Goal: Obtain resource: Obtain resource

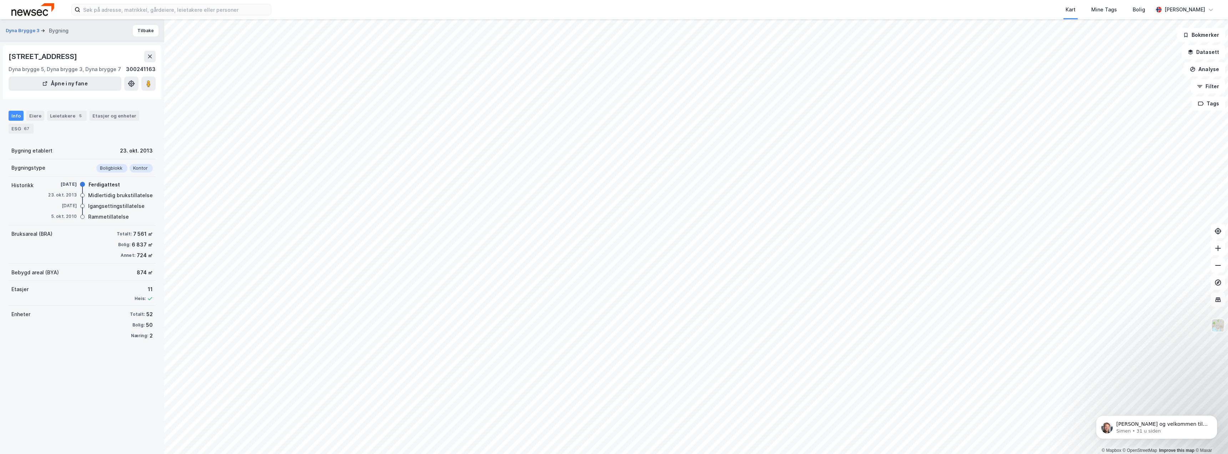
click at [81, 334] on div "Enheter Totalt: 52 [PERSON_NAME]: 50 Næring: 2" at bounding box center [82, 324] width 147 height 39
click at [141, 27] on button "Tilbake" at bounding box center [146, 30] width 26 height 11
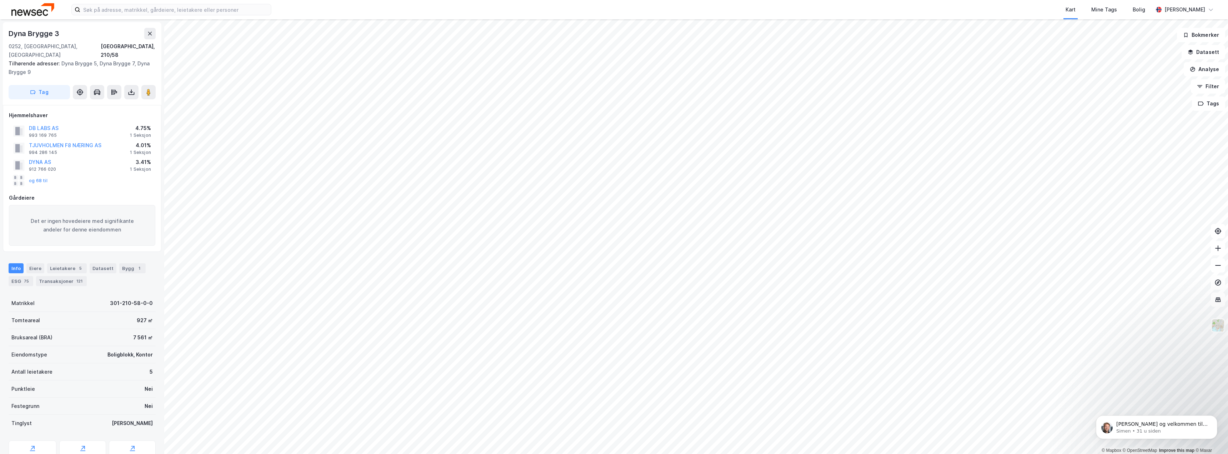
scroll to position [1, 0]
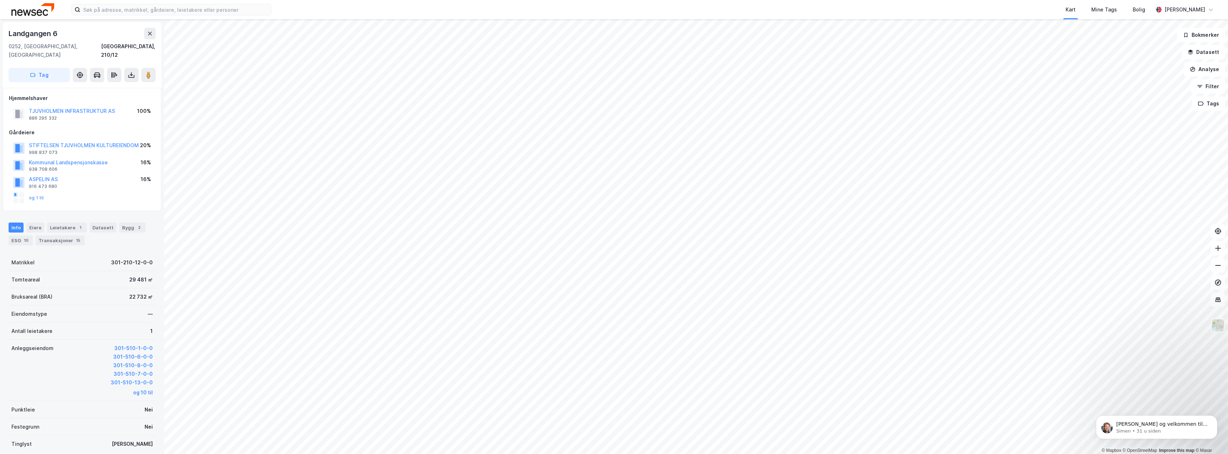
scroll to position [1, 0]
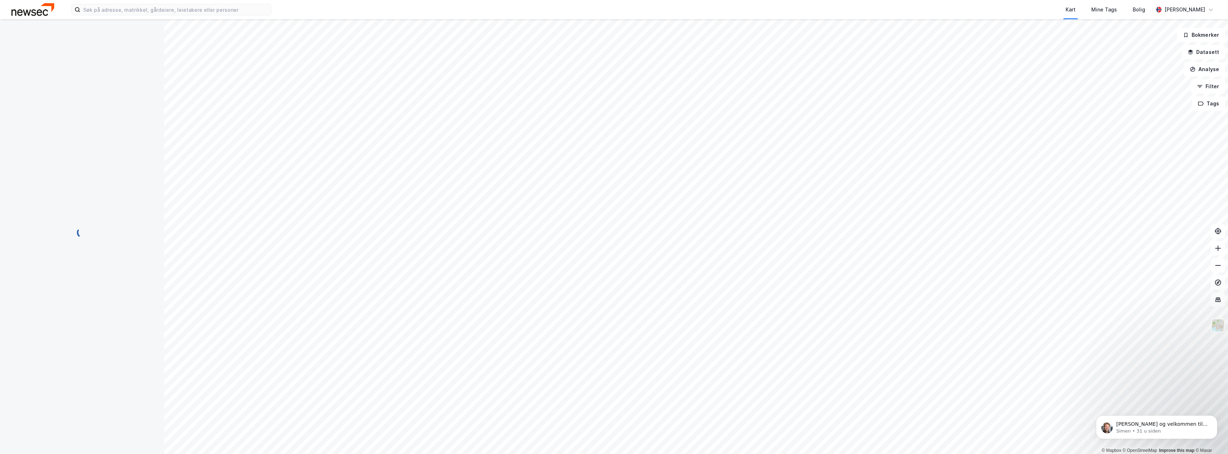
scroll to position [1, 0]
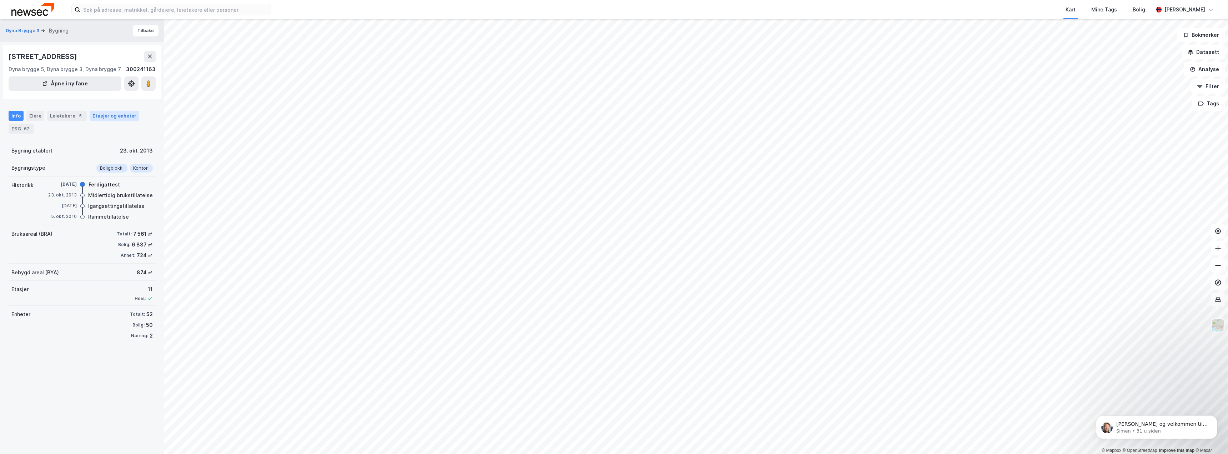
click at [115, 115] on div "Etasjer og enheter" at bounding box center [114, 115] width 44 height 6
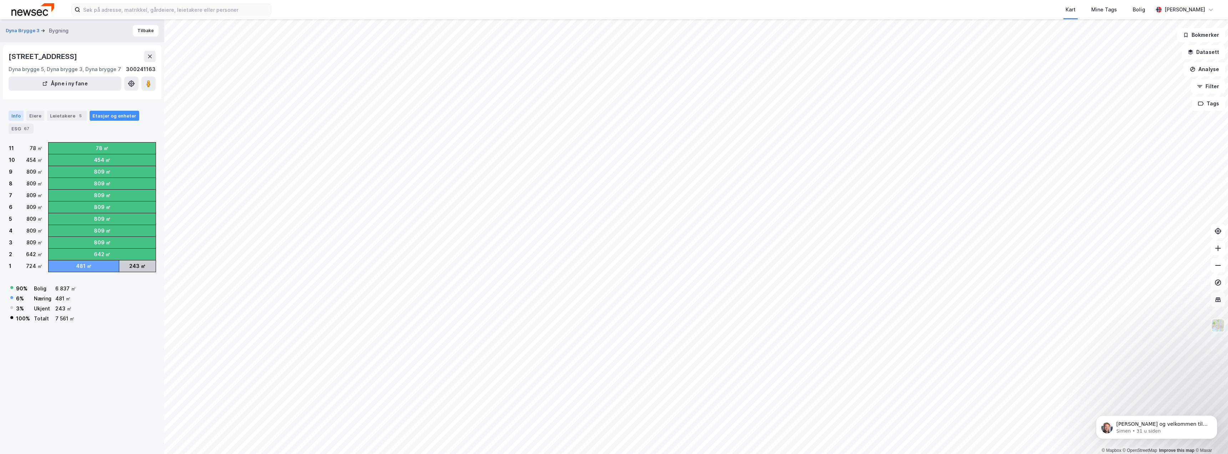
click at [12, 114] on div "Info" at bounding box center [16, 116] width 15 height 10
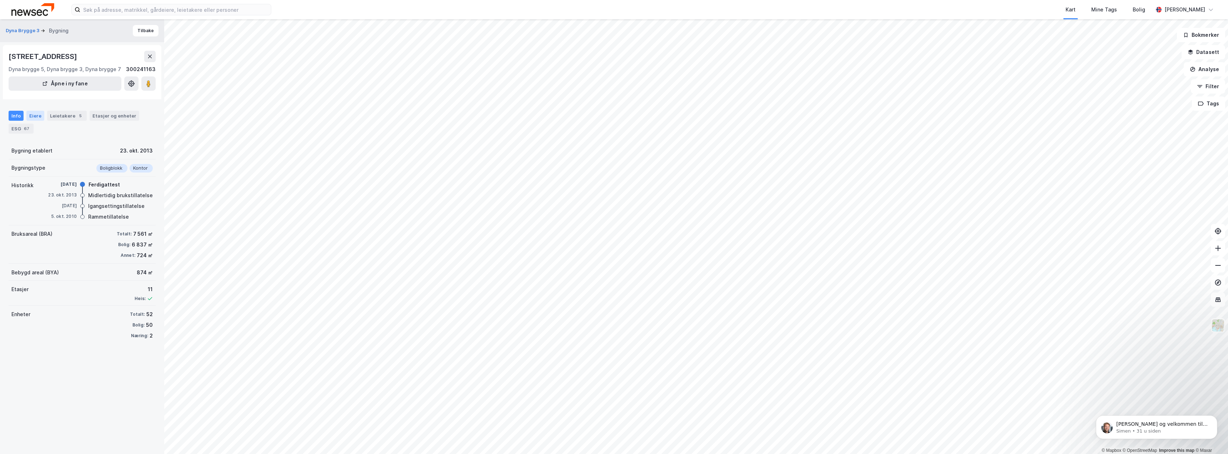
click at [33, 116] on div "Eiere" at bounding box center [35, 116] width 18 height 10
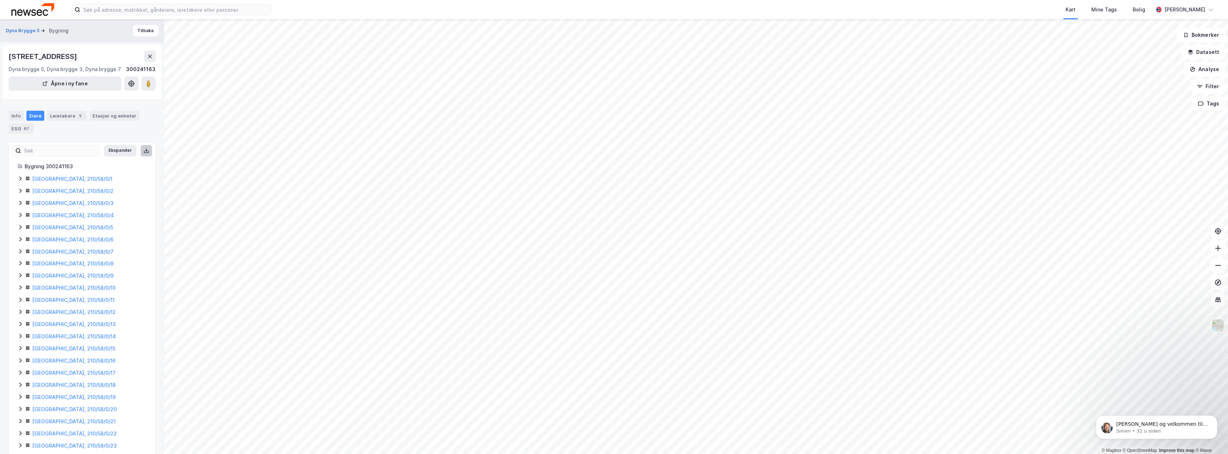
click at [146, 151] on icon at bounding box center [146, 149] width 1 height 3
click at [64, 113] on div "Leietakere 5" at bounding box center [67, 116] width 40 height 10
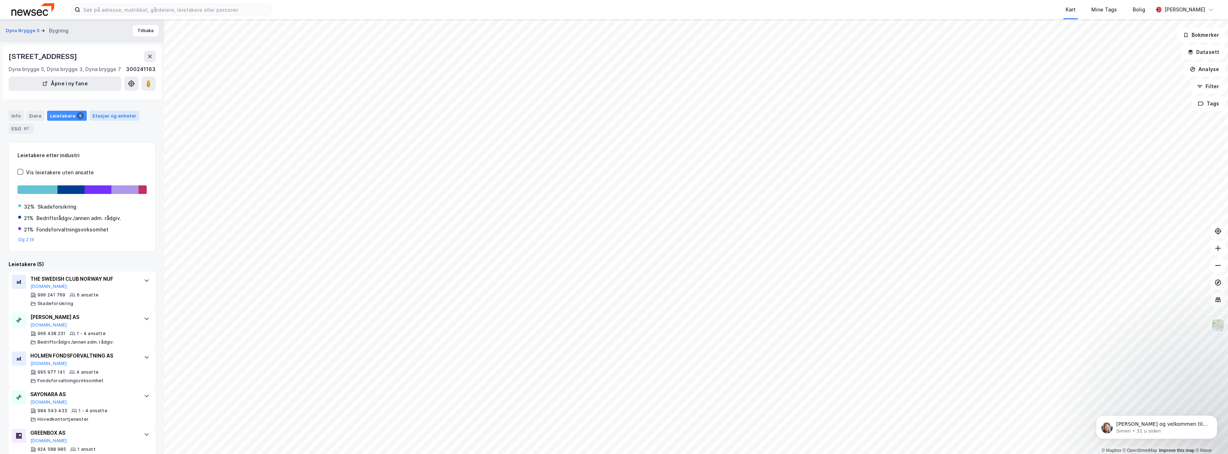
click at [120, 117] on div "Etasjer og enheter" at bounding box center [114, 115] width 44 height 6
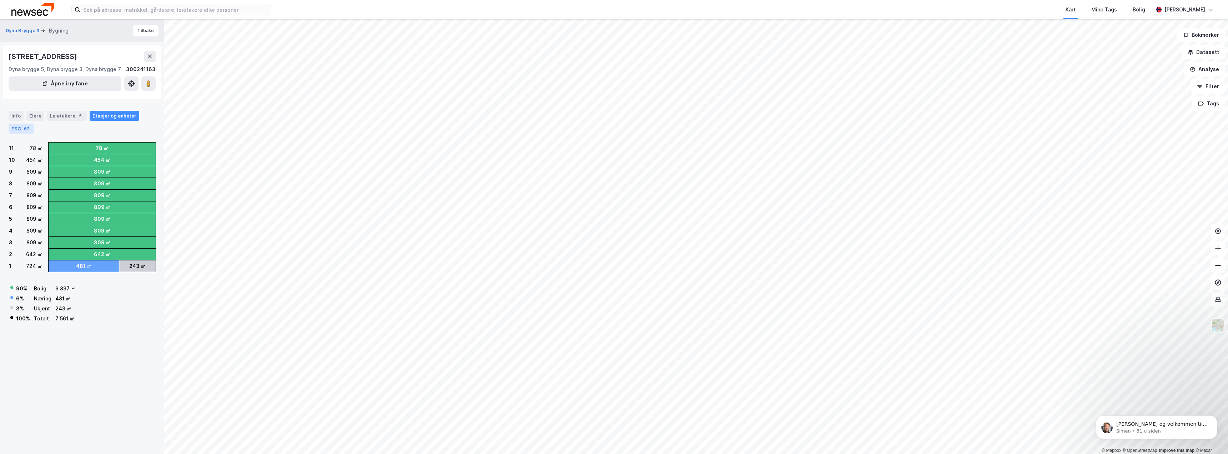
click at [19, 128] on div "ESG 67" at bounding box center [21, 128] width 25 height 10
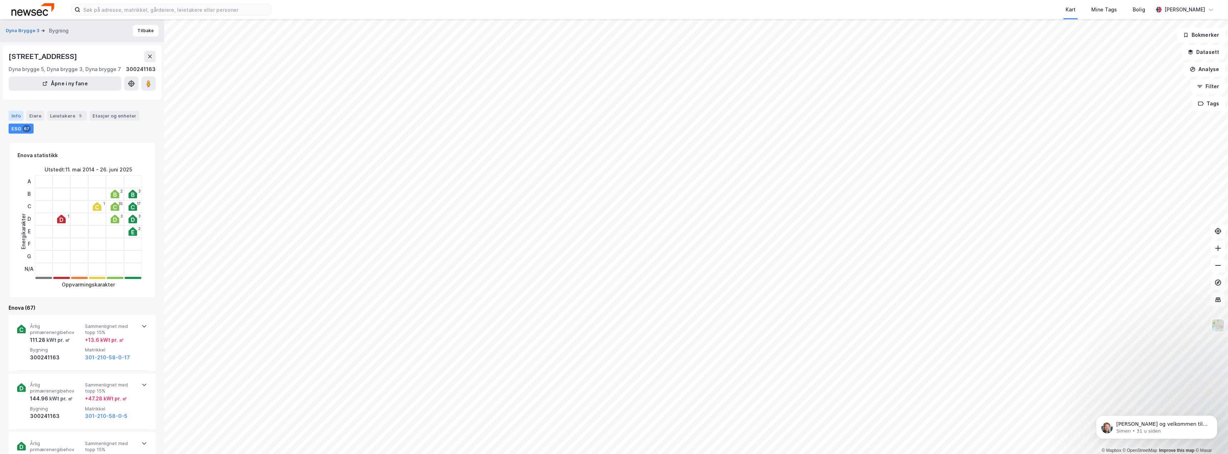
click at [15, 111] on div "Info" at bounding box center [16, 116] width 15 height 10
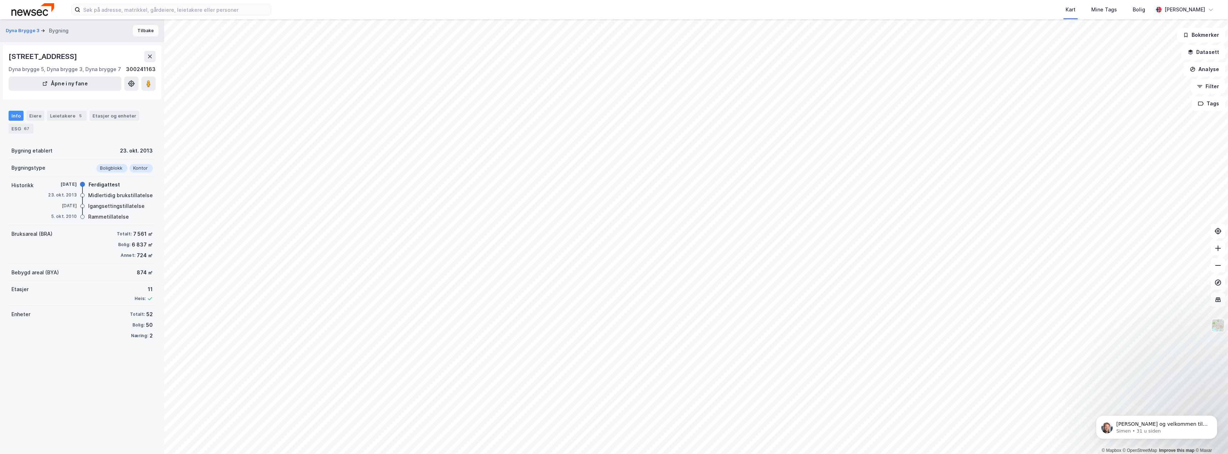
click at [142, 30] on button "Tilbake" at bounding box center [146, 30] width 26 height 11
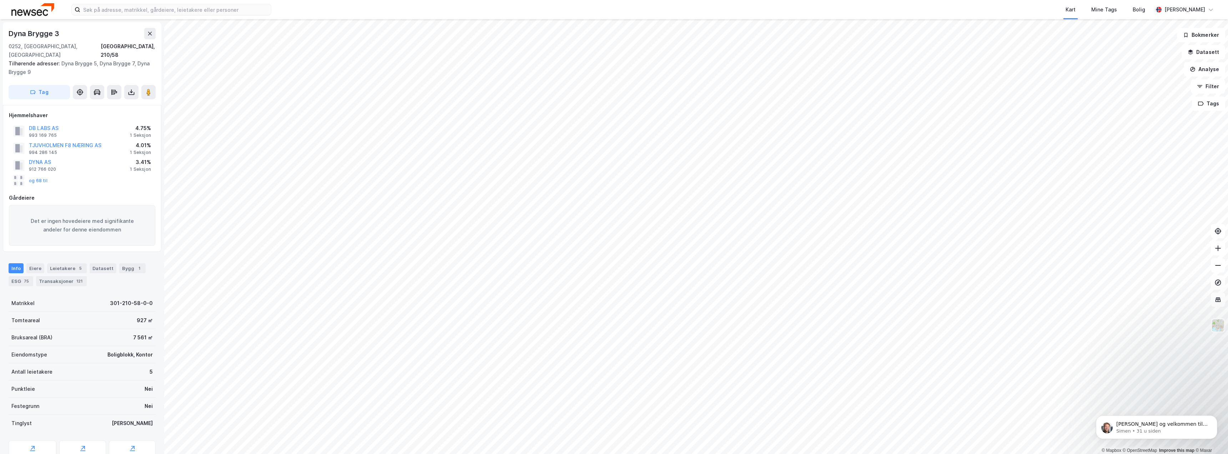
scroll to position [1, 0]
click at [130, 87] on icon at bounding box center [131, 90] width 7 height 7
click at [121, 114] on div "Last ned matrikkelrapport" at bounding box center [104, 117] width 59 height 6
click at [92, 102] on div "Last ned grunnbok" at bounding box center [95, 105] width 41 height 6
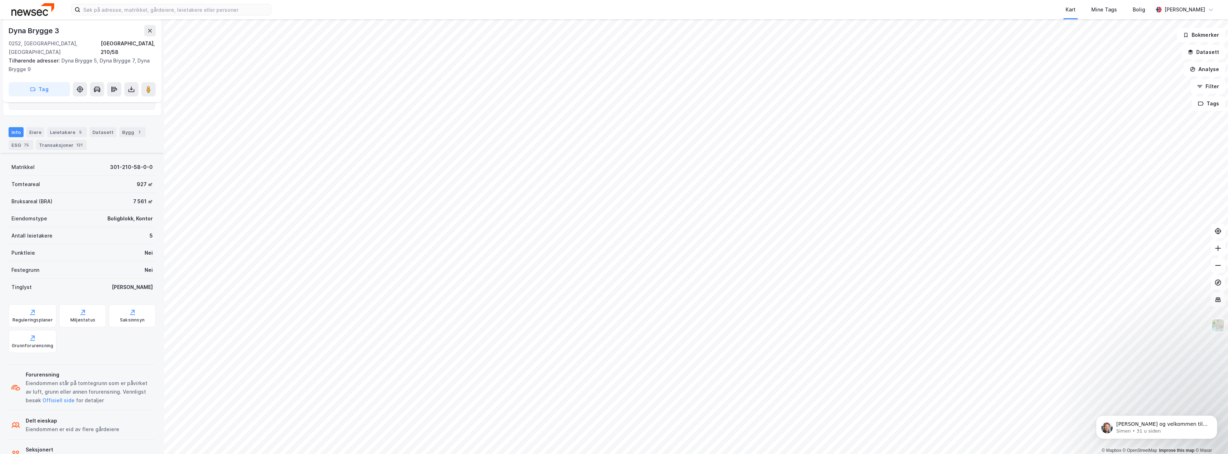
scroll to position [153, 0]
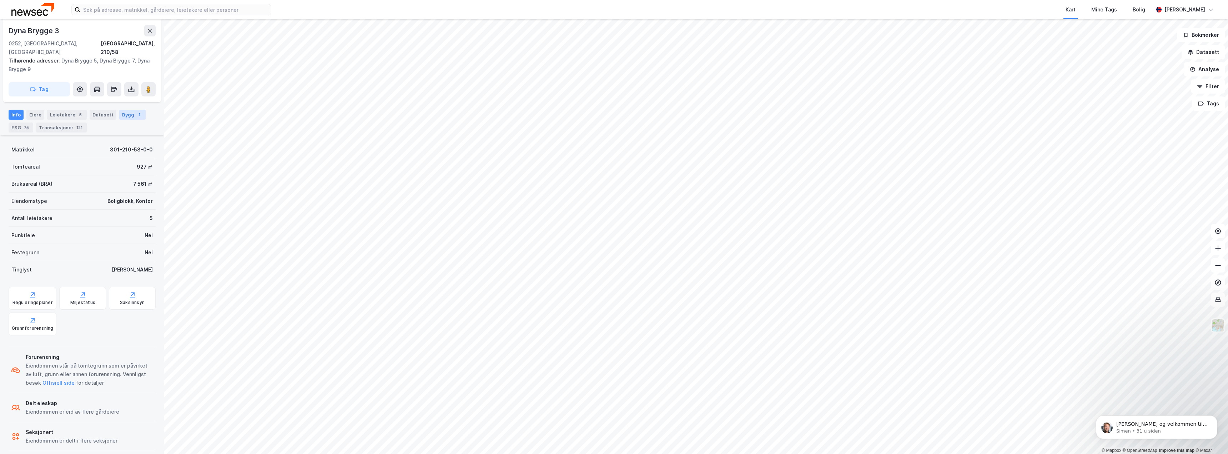
click at [125, 110] on div "Bygg 1" at bounding box center [132, 115] width 26 height 10
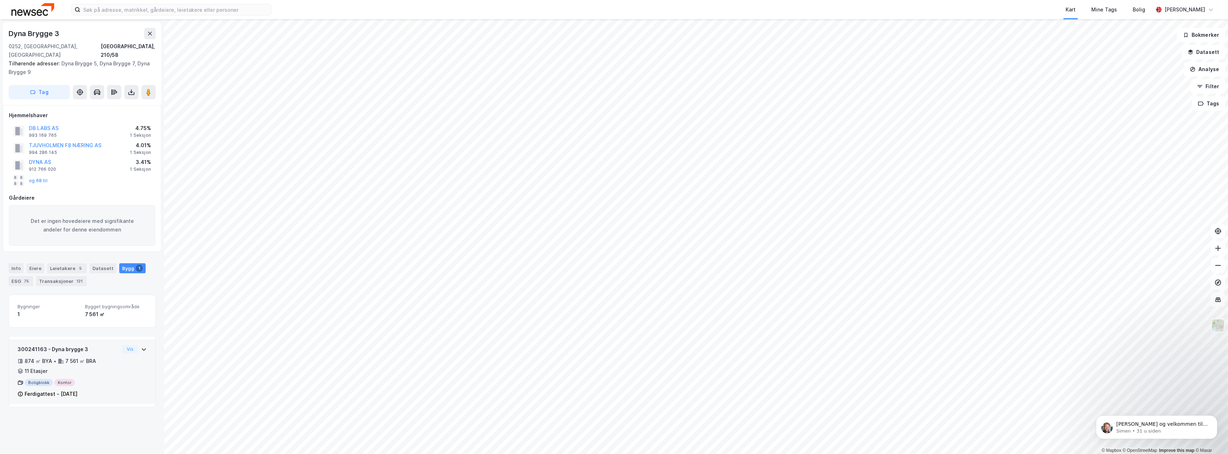
click at [141, 346] on icon at bounding box center [144, 349] width 6 height 6
drag, startPoint x: 131, startPoint y: 85, endPoint x: 103, endPoint y: 111, distance: 37.9
click at [96, 122] on div "DB LABS AS 993 169 765 4.75% 1 Seksjon" at bounding box center [82, 130] width 146 height 17
click at [131, 88] on icon at bounding box center [131, 91] width 7 height 7
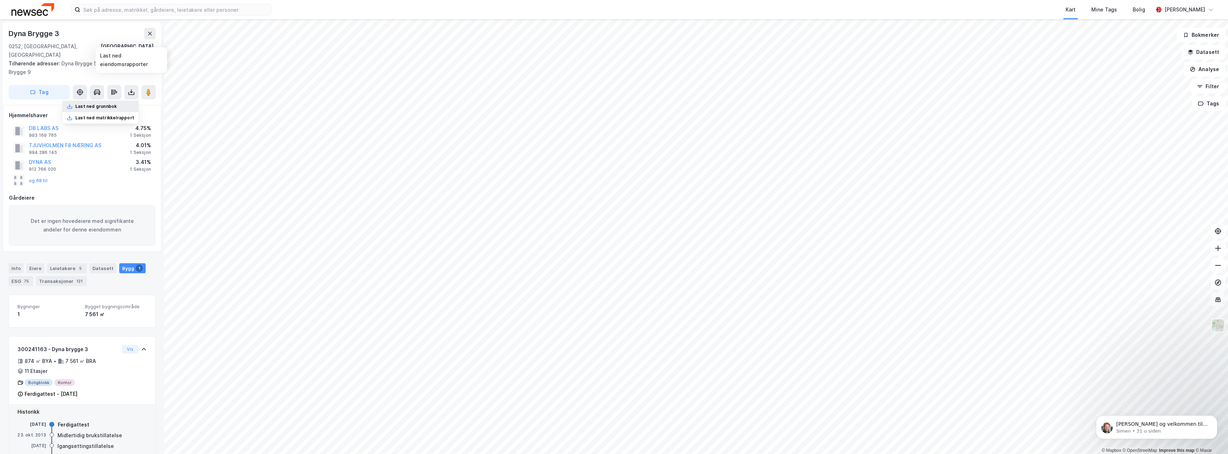
click at [106, 103] on div "Last ned grunnbok" at bounding box center [95, 106] width 41 height 6
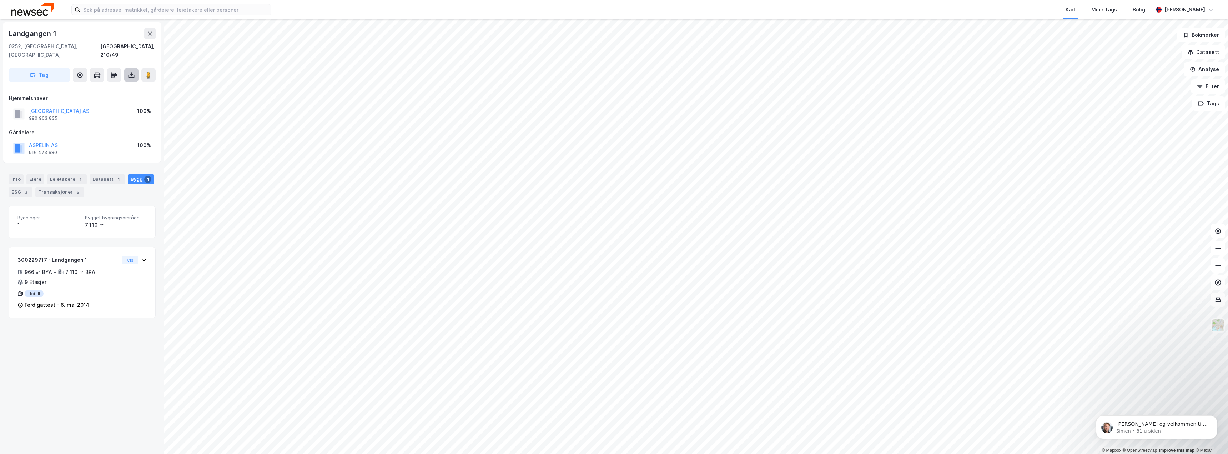
click at [130, 71] on icon at bounding box center [131, 74] width 7 height 7
click at [113, 86] on div "Last ned grunnbok" at bounding box center [95, 89] width 41 height 6
click at [132, 71] on icon at bounding box center [131, 74] width 7 height 7
click at [111, 98] on div "Last ned matrikkelrapport" at bounding box center [104, 101] width 59 height 6
click at [141, 257] on icon at bounding box center [144, 260] width 6 height 6
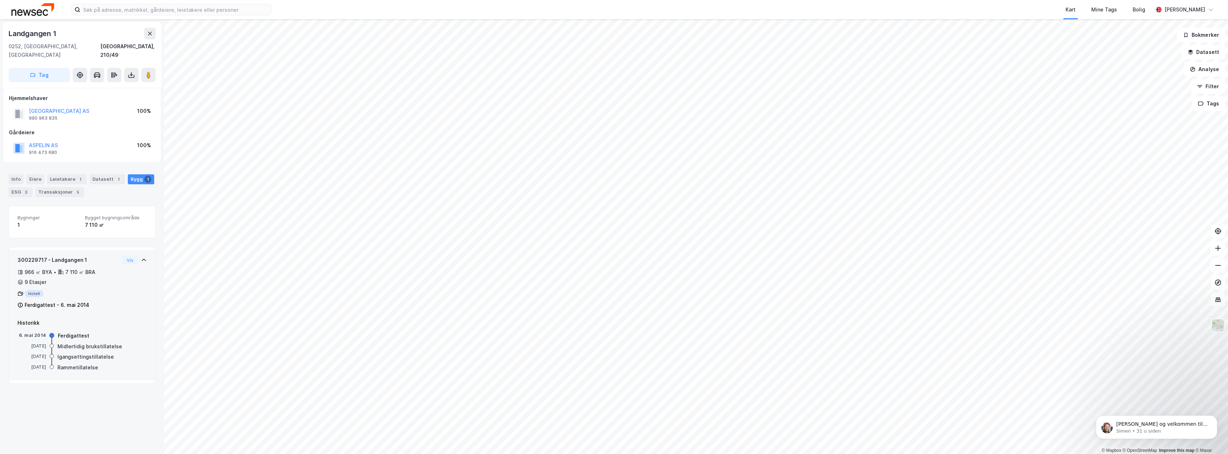
click at [141, 257] on icon at bounding box center [144, 260] width 6 height 6
click at [132, 74] on icon at bounding box center [131, 75] width 3 height 2
click at [103, 86] on div "Last ned grunnbok" at bounding box center [95, 89] width 41 height 6
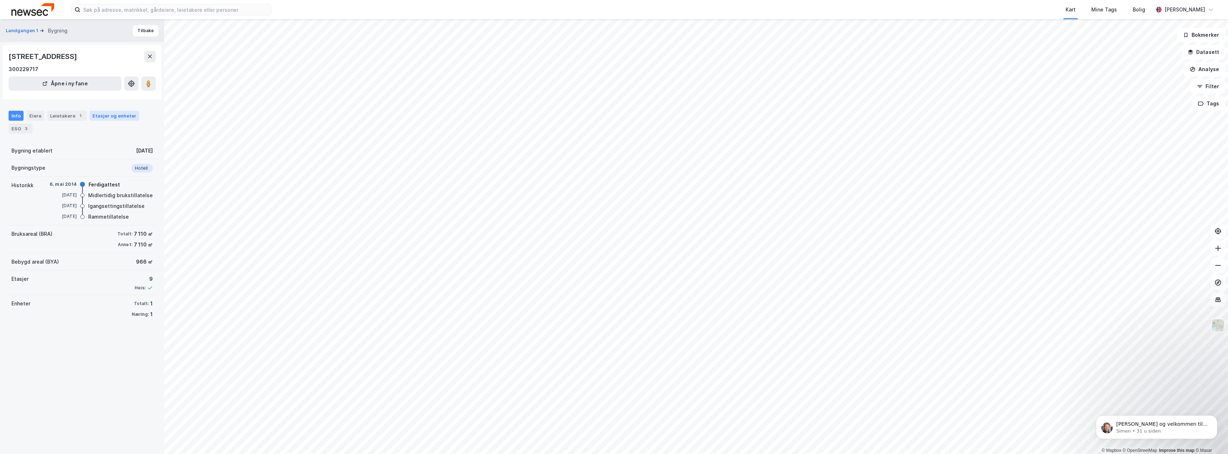
click at [107, 112] on div "Etasjer og enheter" at bounding box center [114, 115] width 44 height 6
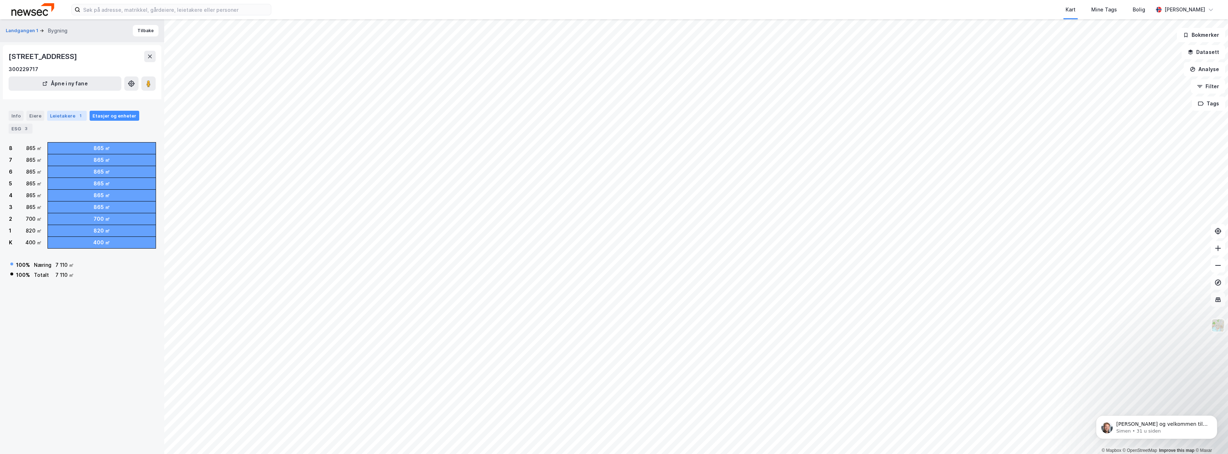
click at [57, 114] on div "Leietakere 1" at bounding box center [67, 116] width 40 height 10
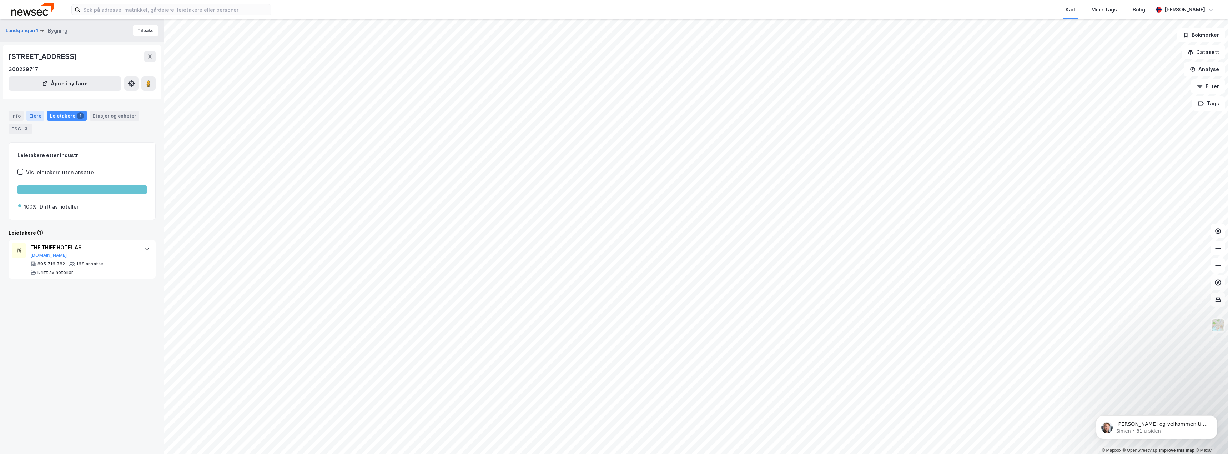
click at [30, 116] on div "Eiere" at bounding box center [35, 116] width 18 height 10
click at [143, 150] on icon at bounding box center [146, 151] width 6 height 6
click at [141, 31] on button "Tilbake" at bounding box center [146, 30] width 26 height 11
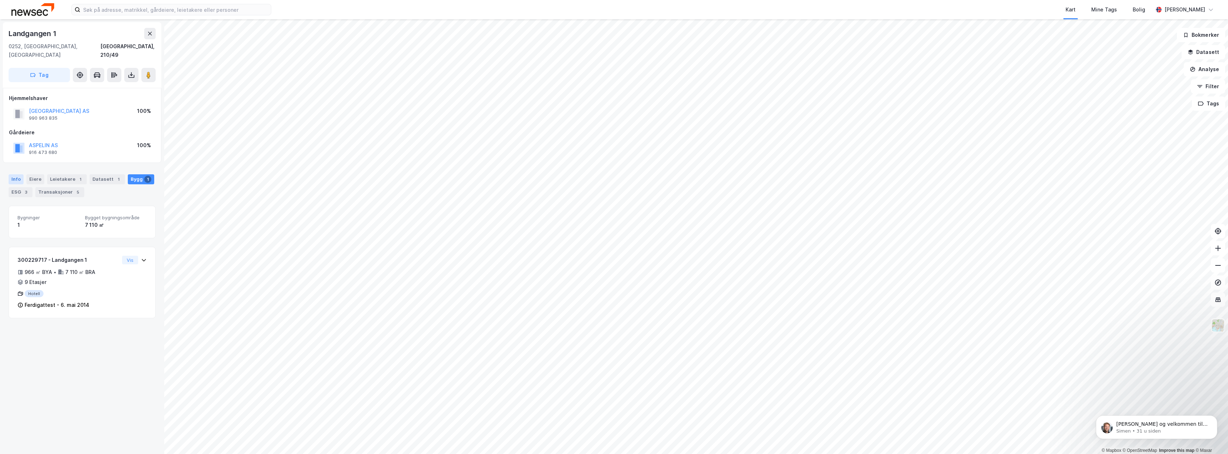
click at [15, 174] on div "Info" at bounding box center [16, 179] width 15 height 10
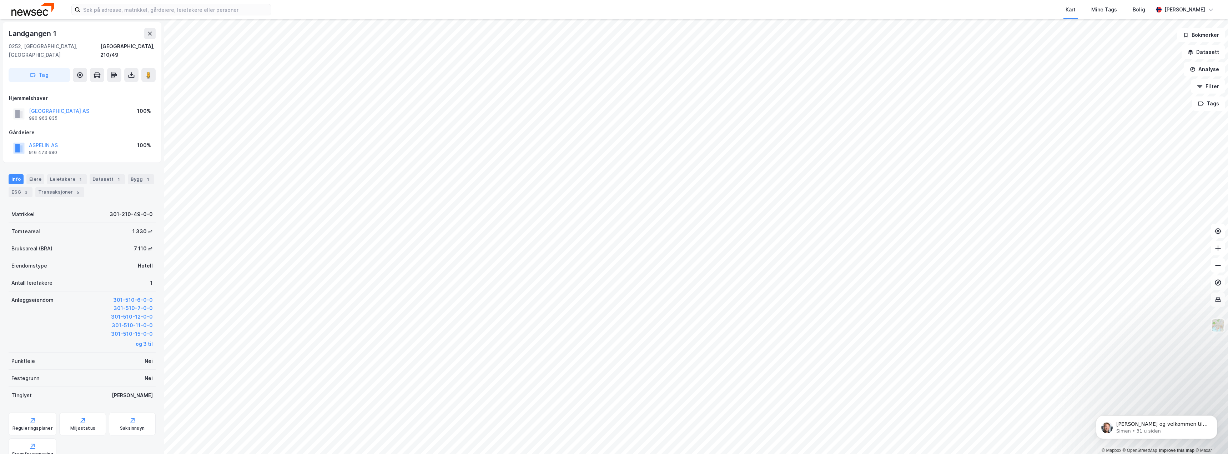
scroll to position [68, 0]
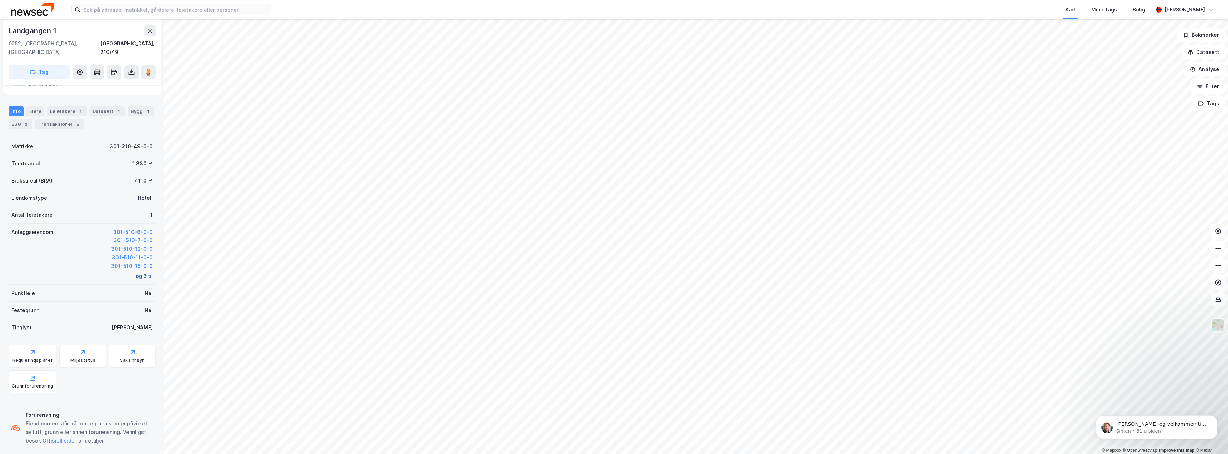
click at [146, 272] on button "og 3 til" at bounding box center [144, 276] width 17 height 9
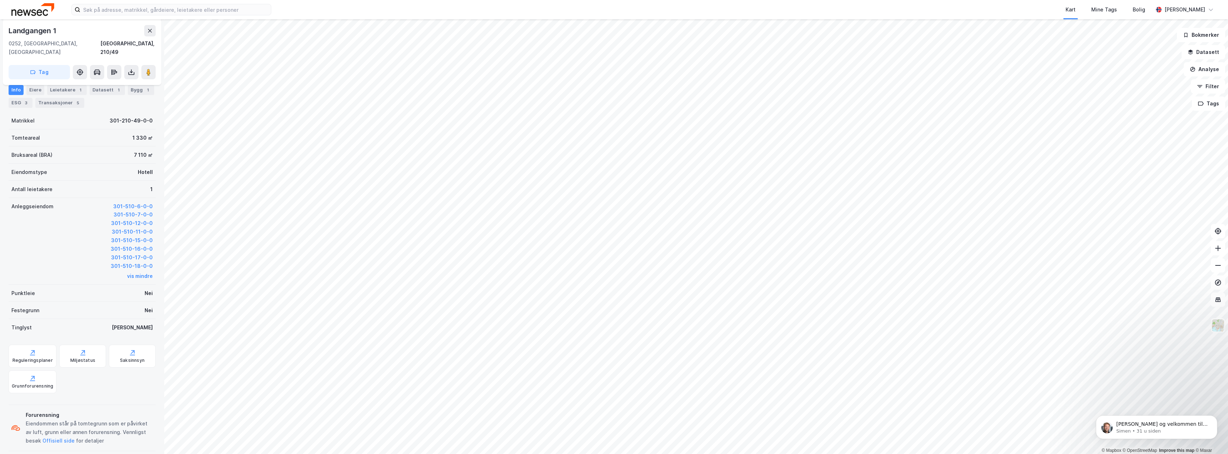
scroll to position [0, 0]
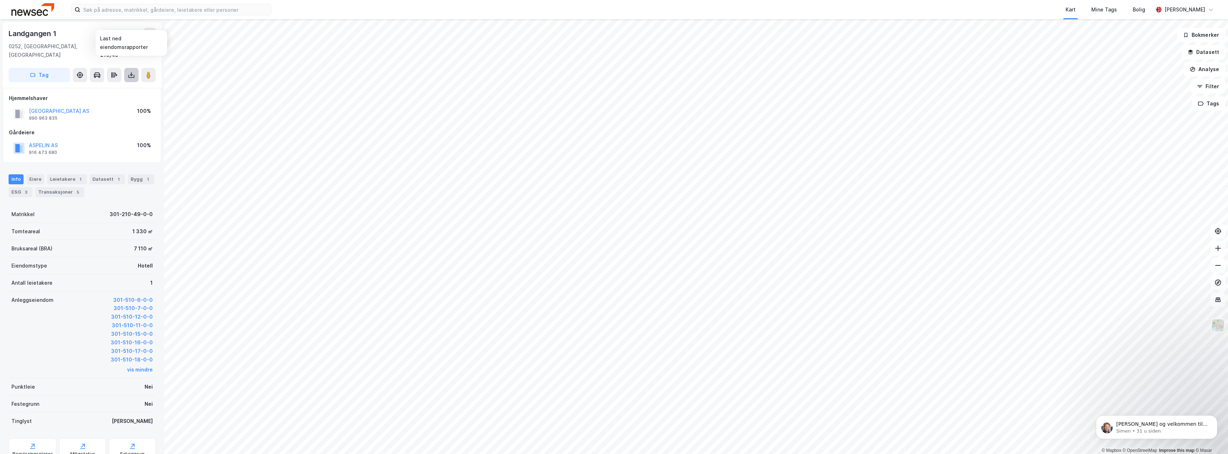
click at [133, 71] on icon at bounding box center [131, 74] width 7 height 7
click at [104, 86] on div "Last ned grunnbok" at bounding box center [95, 89] width 41 height 6
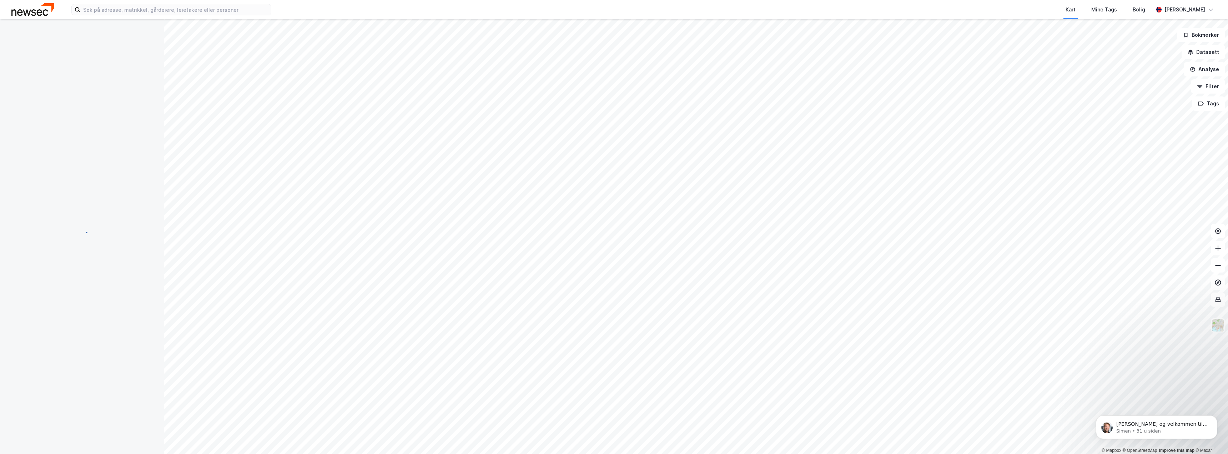
scroll to position [27, 0]
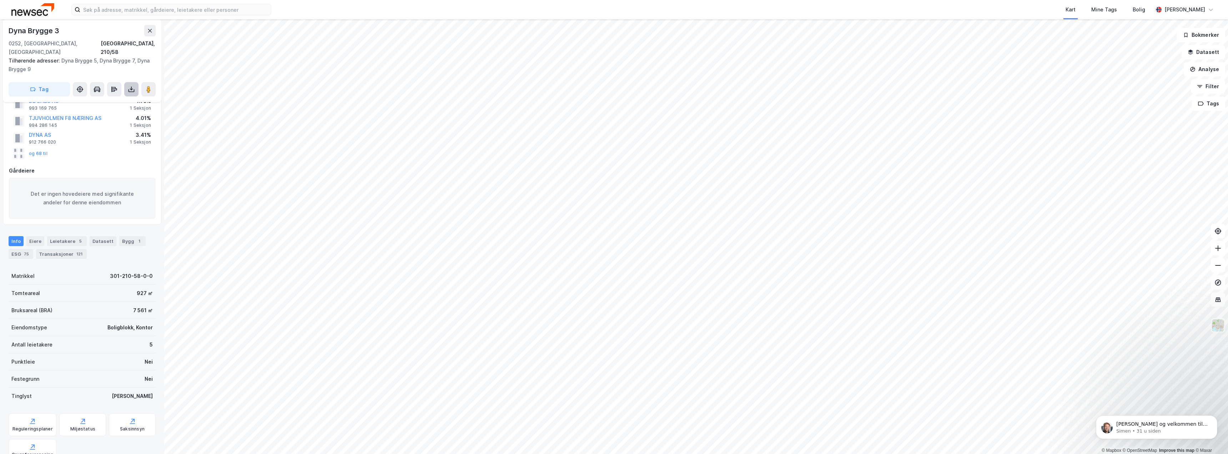
click at [130, 86] on icon at bounding box center [131, 89] width 7 height 7
click at [107, 101] on div "Last ned grunnbok" at bounding box center [95, 104] width 41 height 6
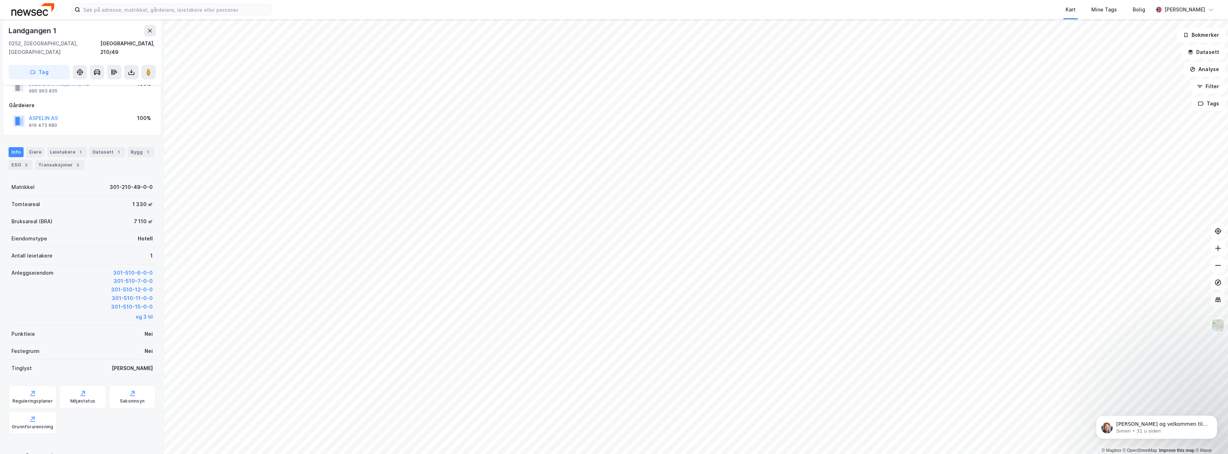
scroll to position [27, 0]
click at [136, 268] on button "301-510-6-0-0" at bounding box center [133, 272] width 40 height 9
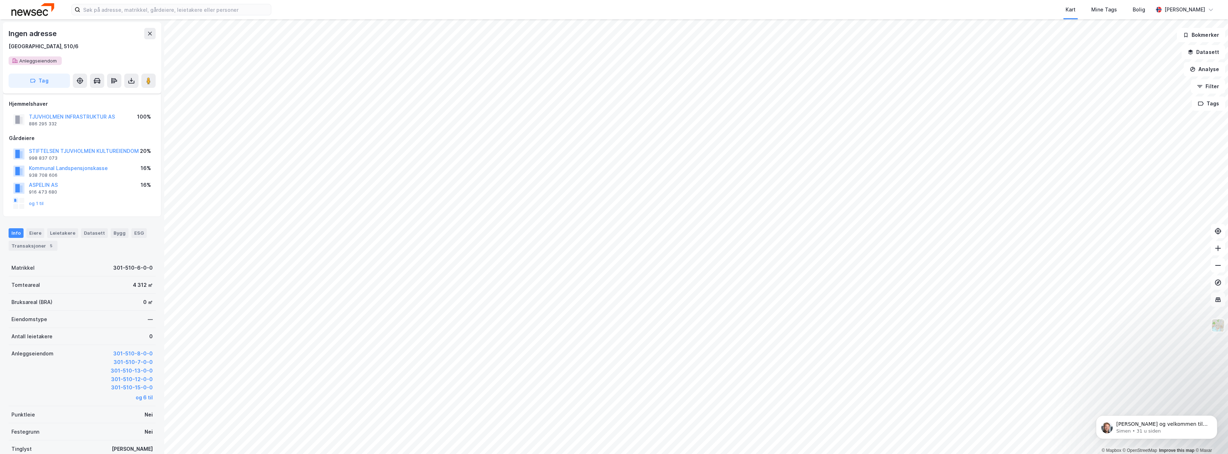
scroll to position [27, 0]
click at [149, 29] on icon at bounding box center [150, 31] width 6 height 6
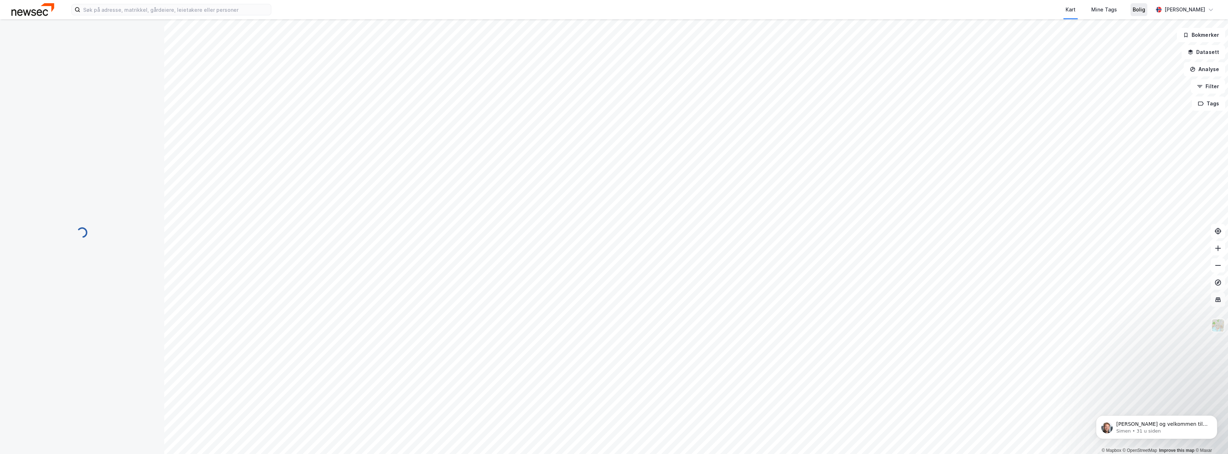
scroll to position [23, 0]
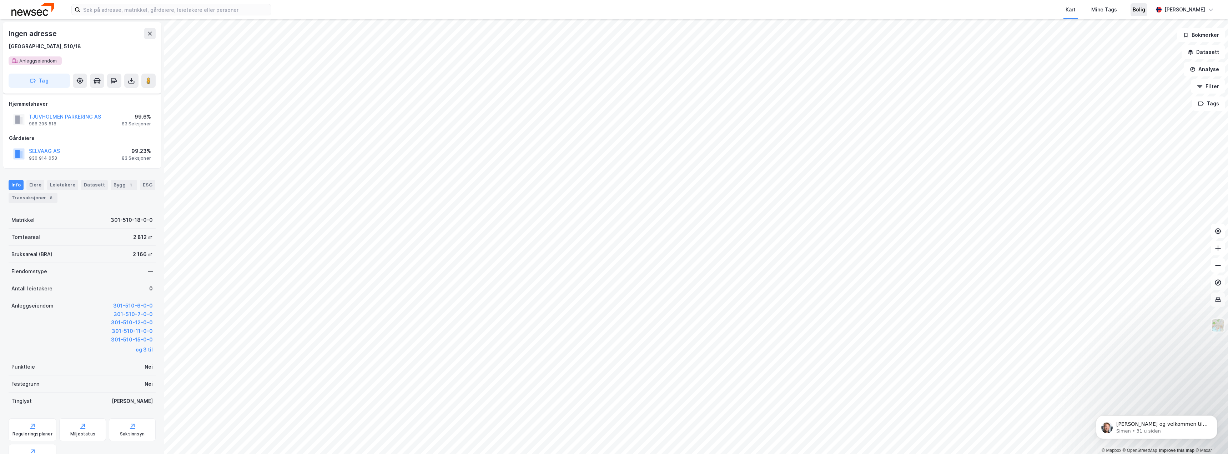
scroll to position [27, 0]
click at [127, 77] on button at bounding box center [131, 78] width 14 height 14
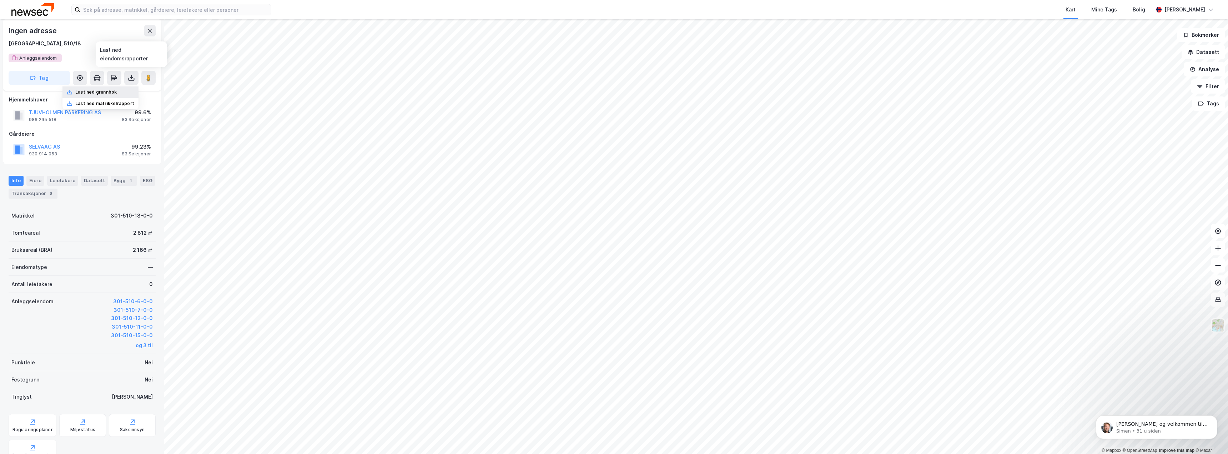
click at [115, 93] on div "Last ned grunnbok" at bounding box center [95, 92] width 41 height 6
